Goal: Task Accomplishment & Management: Manage account settings

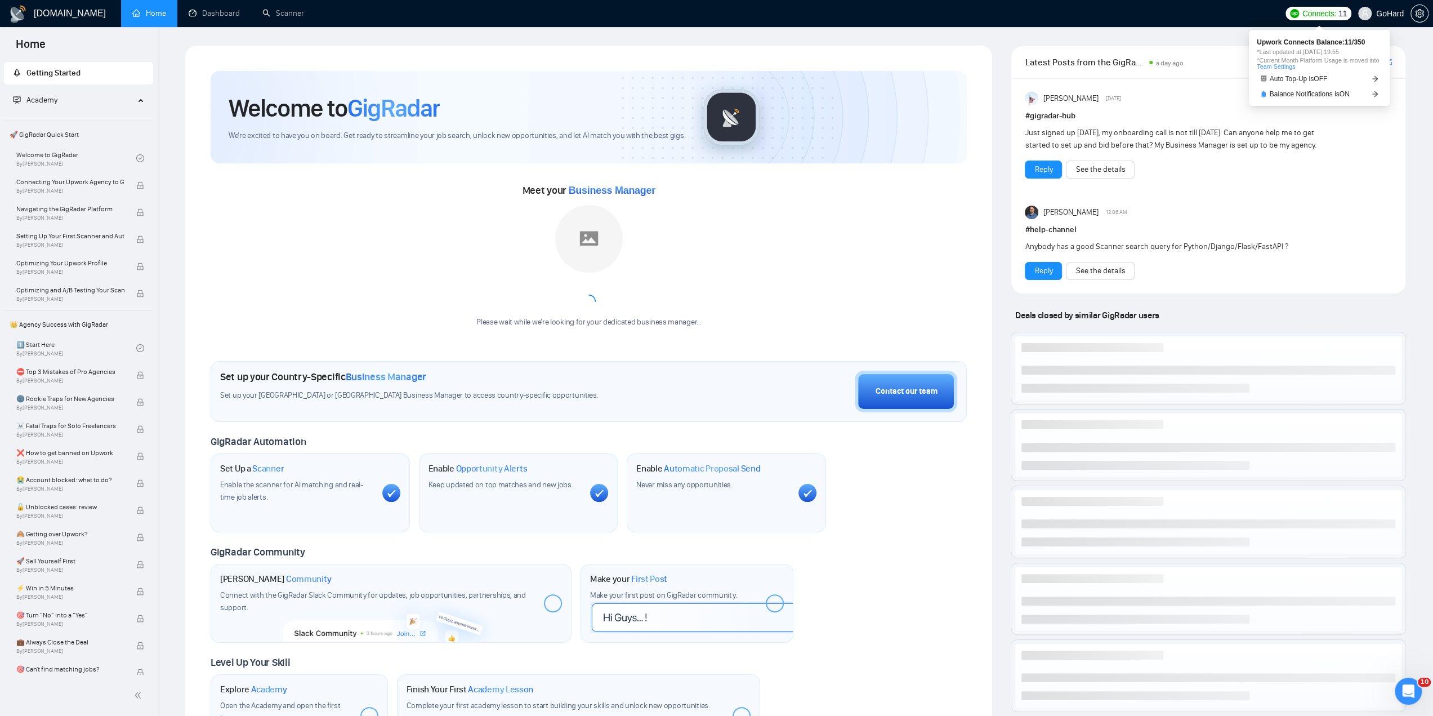
click at [1326, 12] on span "Connects:" at bounding box center [1319, 13] width 34 height 12
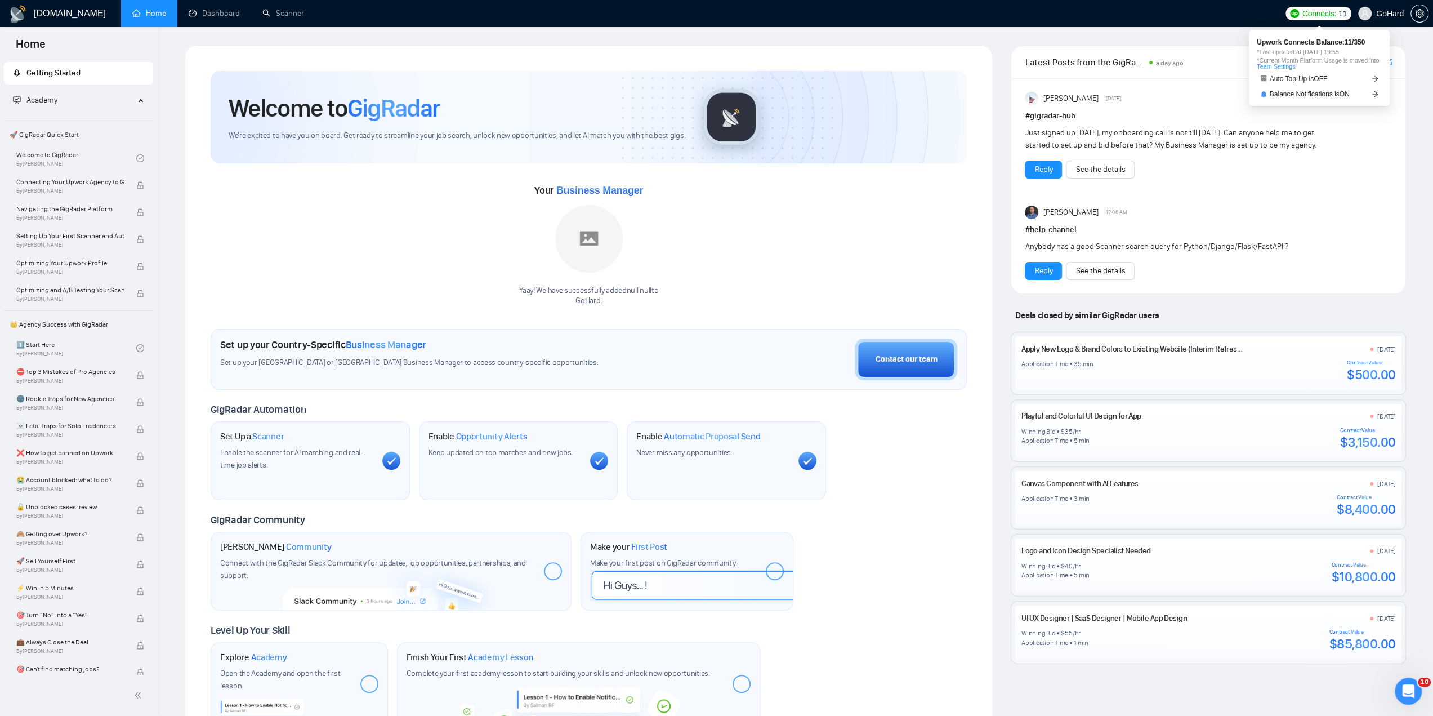
click at [1325, 12] on span "Connects:" at bounding box center [1319, 13] width 34 height 12
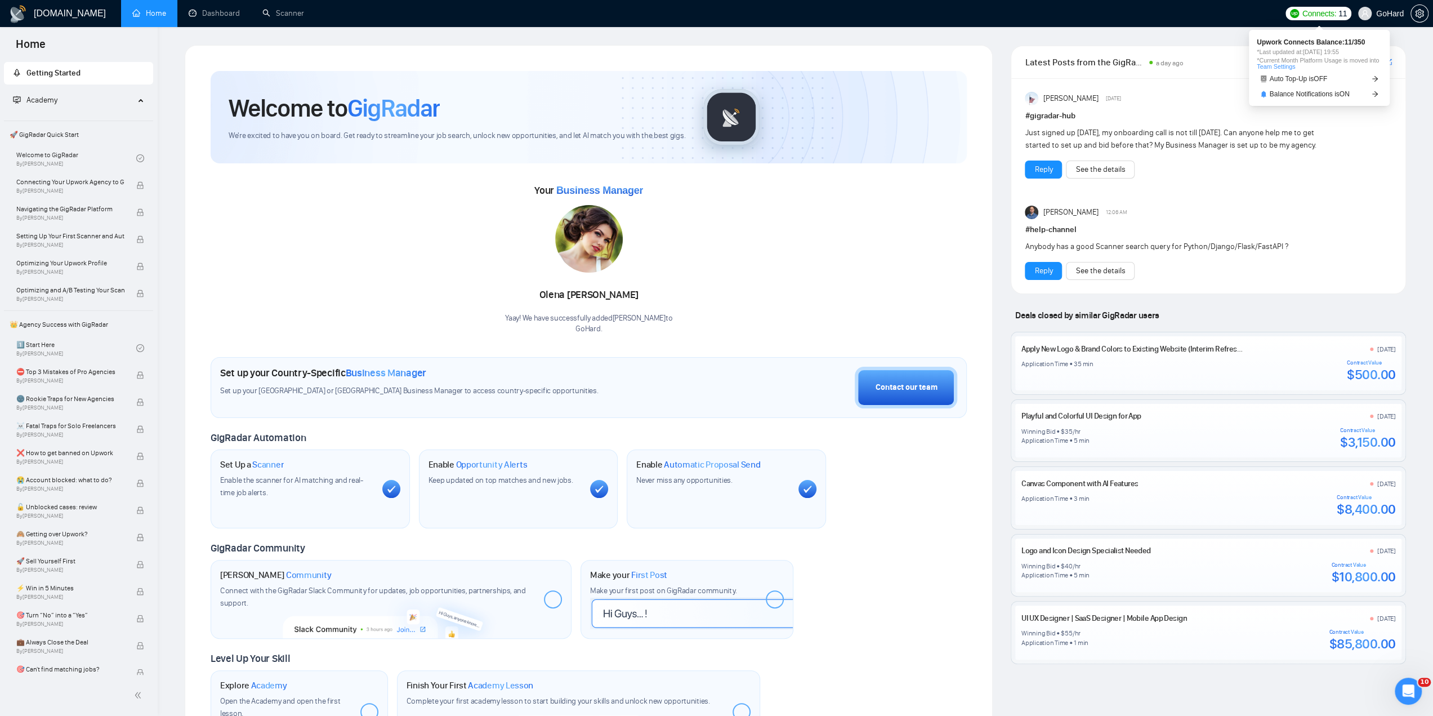
click at [1325, 12] on span "Connects:" at bounding box center [1319, 13] width 34 height 12
click at [224, 8] on link "Dashboard" at bounding box center [214, 13] width 51 height 10
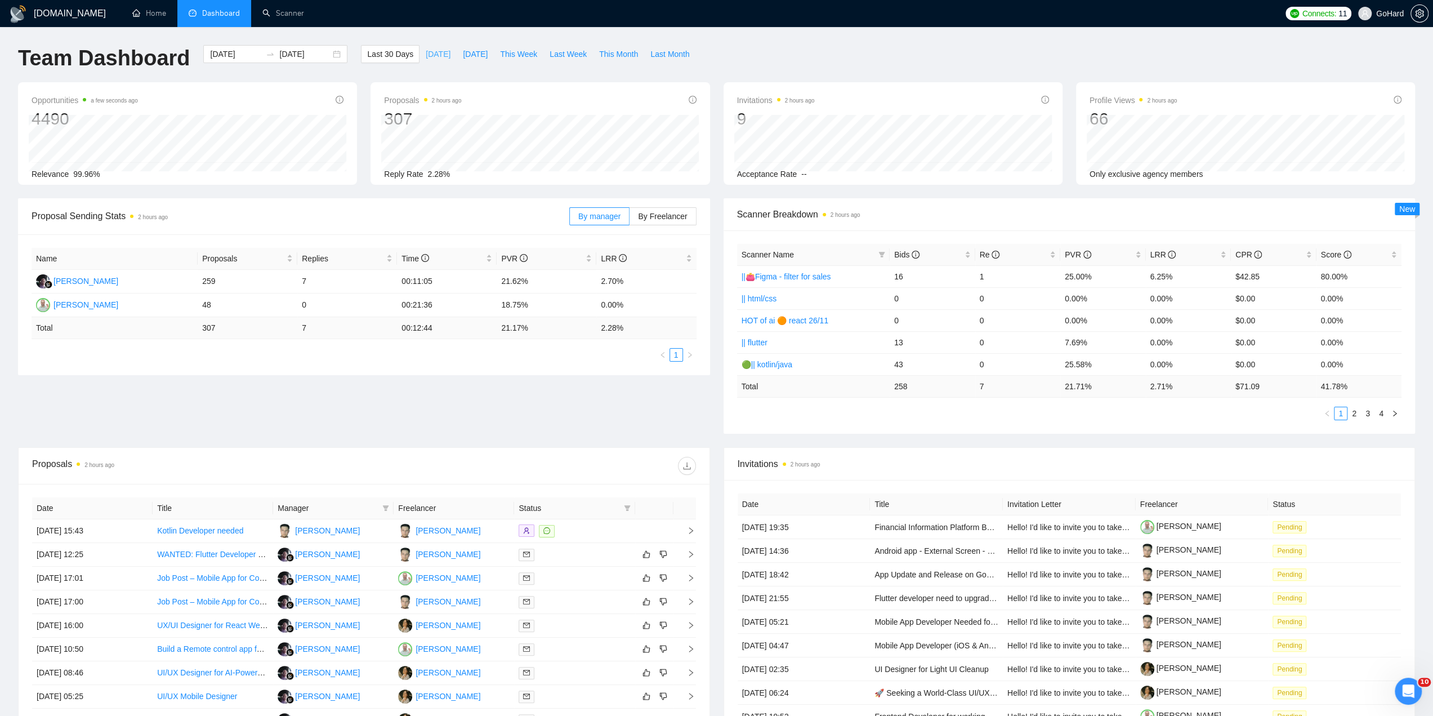
click at [426, 57] on span "[DATE]" at bounding box center [438, 54] width 25 height 12
type input "[DATE]"
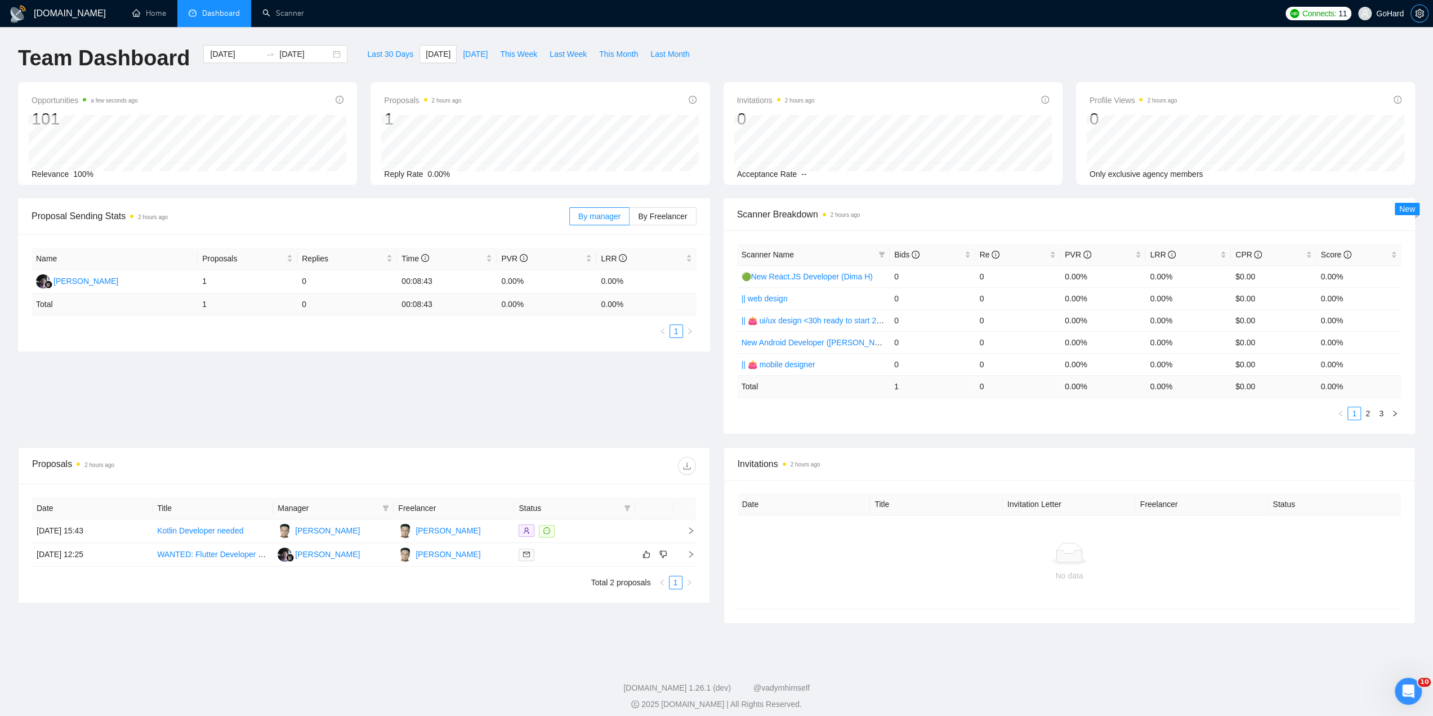
click at [1413, 20] on button "button" at bounding box center [1419, 14] width 18 height 18
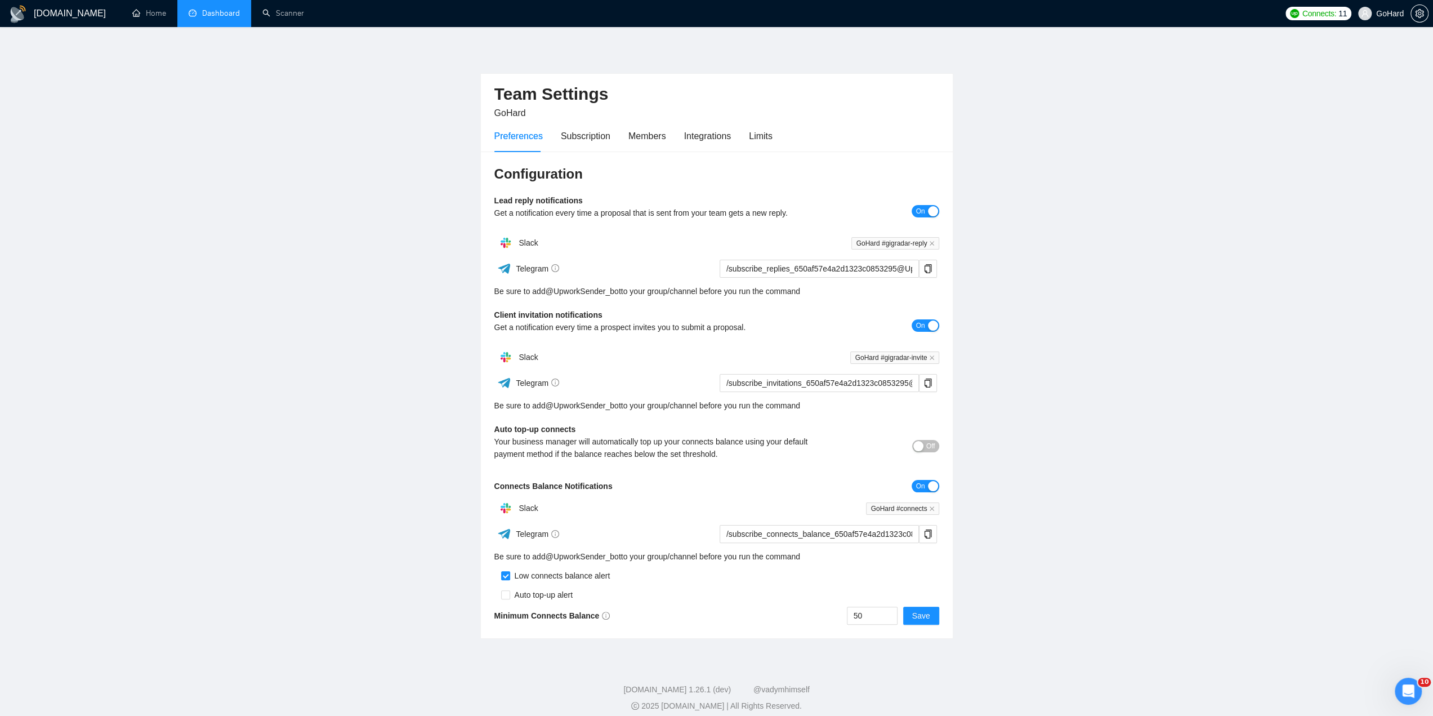
click at [744, 141] on div "Preferences Subscription Members Integrations Limits" at bounding box center [633, 136] width 278 height 32
click at [749, 138] on div "Limits" at bounding box center [761, 136] width 24 height 14
